Goal: Find specific page/section: Find specific page/section

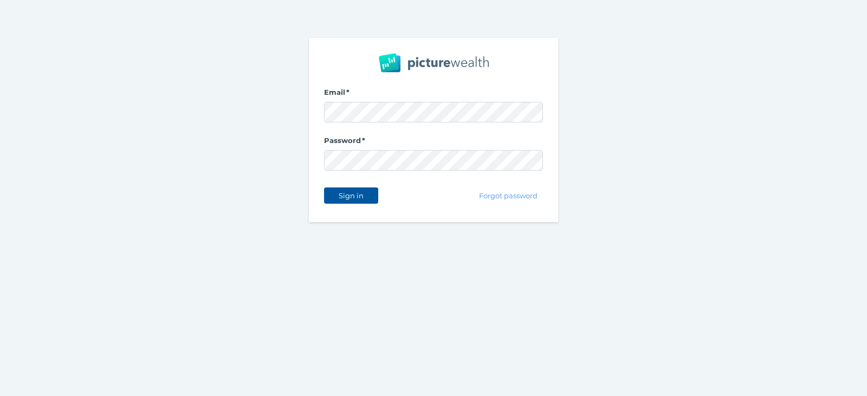
click at [351, 192] on span "Sign in" at bounding box center [351, 195] width 34 height 9
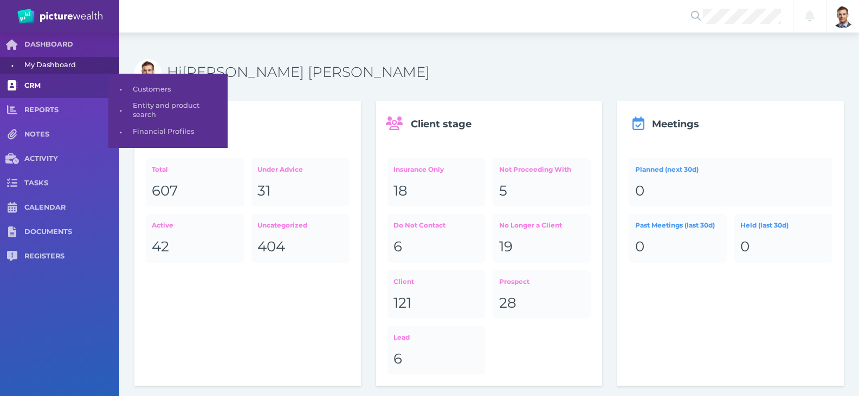
click at [48, 85] on span "CRM" at bounding box center [71, 85] width 95 height 9
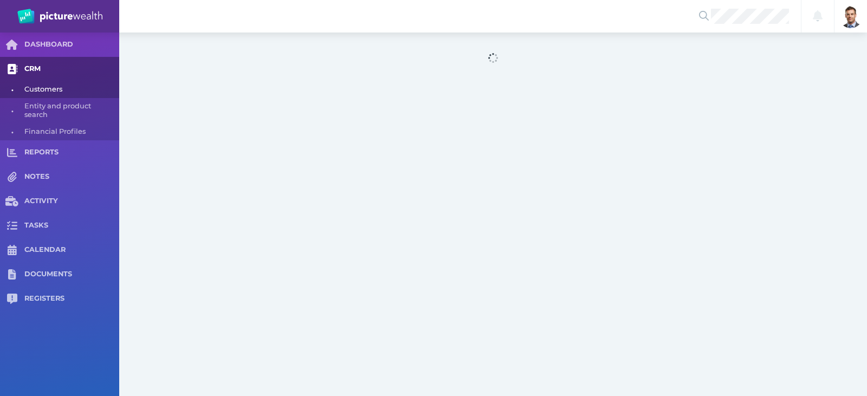
select select "25"
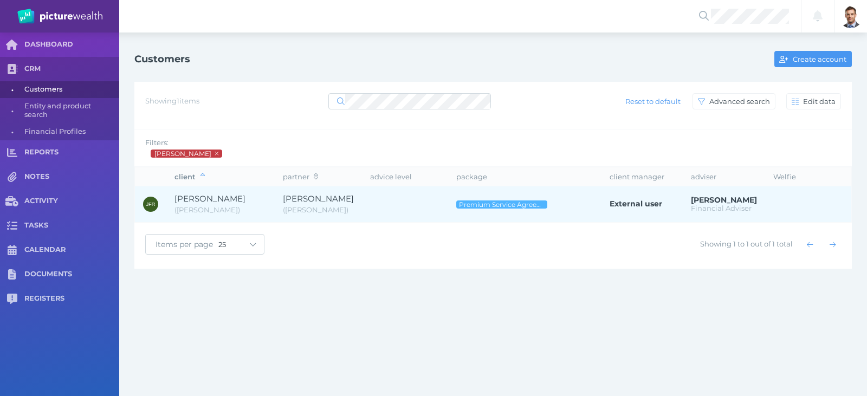
click at [226, 199] on span "[PERSON_NAME]" at bounding box center [210, 199] width 71 height 10
